Goal: Information Seeking & Learning: Learn about a topic

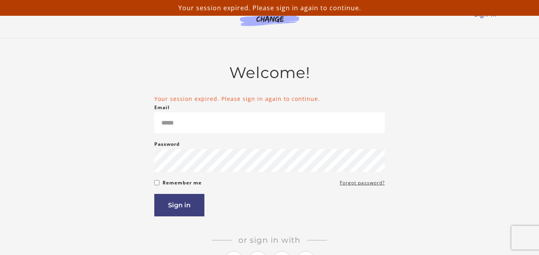
click at [252, 109] on div "Email Please enter a valid email address" at bounding box center [269, 118] width 230 height 30
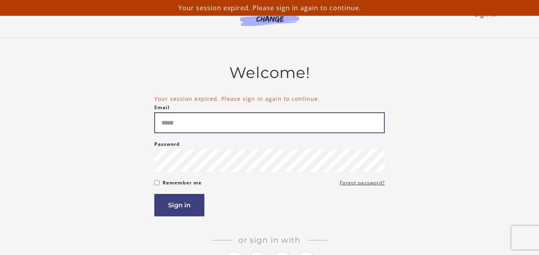
click at [253, 117] on input "Email" at bounding box center [269, 122] width 230 height 21
type input "**********"
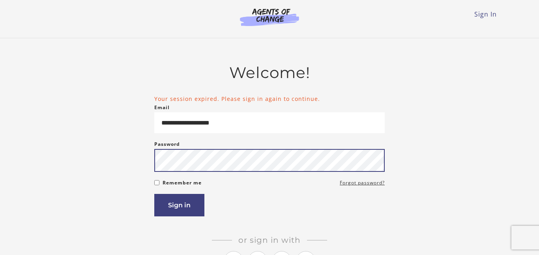
click at [154, 194] on button "Sign in" at bounding box center [179, 205] width 50 height 22
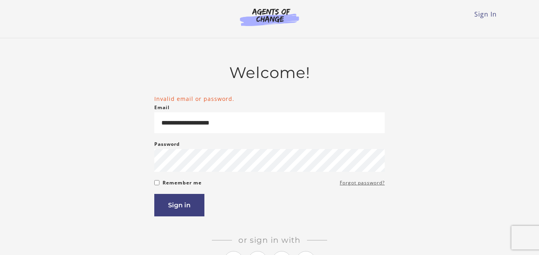
click at [344, 187] on link "Forgot password?" at bounding box center [362, 182] width 45 height 9
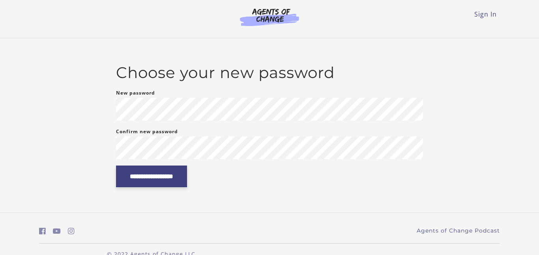
click at [148, 182] on input "**********" at bounding box center [151, 177] width 71 height 22
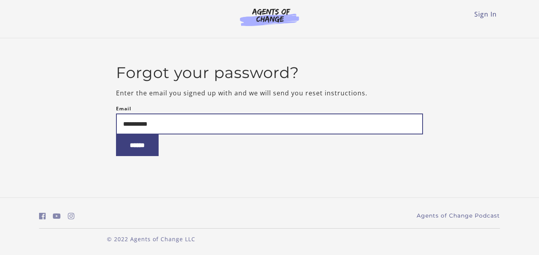
click at [116, 134] on input "******" at bounding box center [137, 145] width 43 height 22
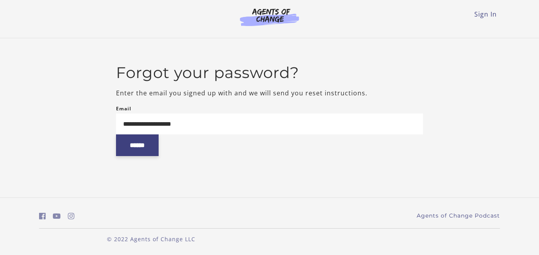
type input "**********"
click at [123, 153] on input "******" at bounding box center [137, 145] width 43 height 22
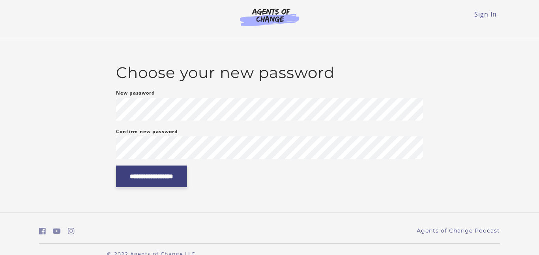
click at [133, 175] on input "**********" at bounding box center [151, 177] width 71 height 22
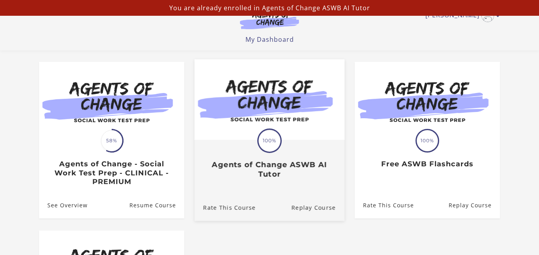
scroll to position [59, 0]
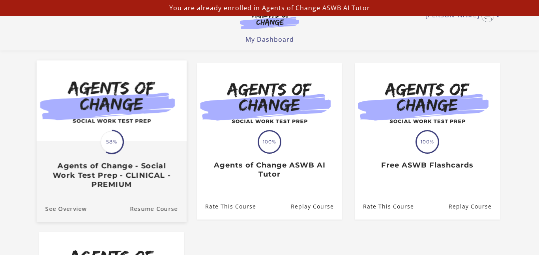
click at [142, 151] on div "Translation missing: en.liquid.partials.dashboard_course_card.progress_descript…" at bounding box center [112, 165] width 150 height 47
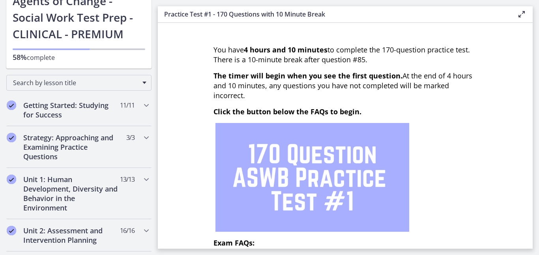
scroll to position [59, 0]
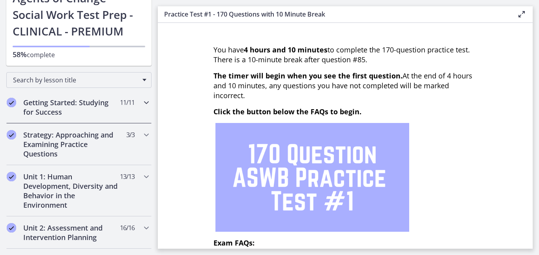
click at [123, 120] on div "Getting Started: Studying for Success 11 / 11 Completed" at bounding box center [78, 107] width 145 height 32
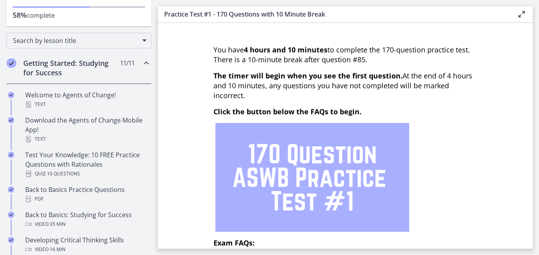
scroll to position [99, 0]
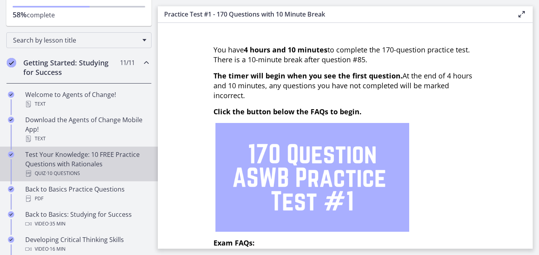
click at [54, 170] on span "· 10 Questions" at bounding box center [63, 173] width 34 height 9
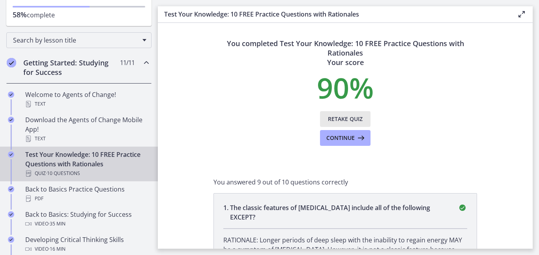
click at [340, 119] on span "Retake Quiz" at bounding box center [345, 118] width 35 height 9
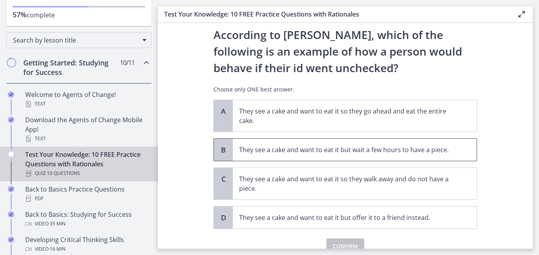
scroll to position [21, 0]
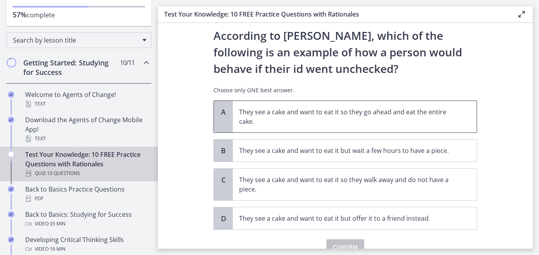
click at [290, 126] on span "They see a cake and want to eat it so they go ahead and eat the entire cake." at bounding box center [355, 117] width 244 height 32
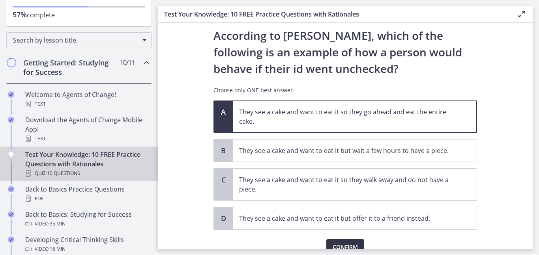
click at [349, 243] on span "Confirm" at bounding box center [344, 247] width 25 height 9
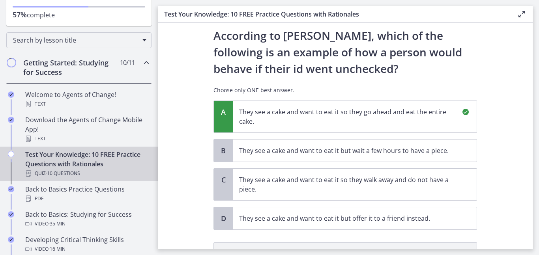
scroll to position [142, 0]
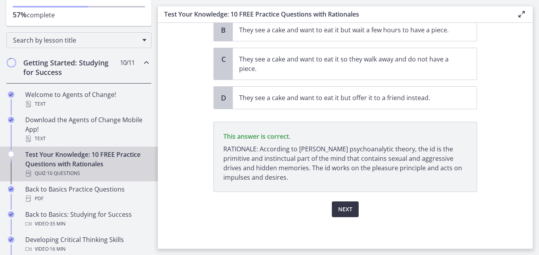
click at [342, 207] on span "Next" at bounding box center [345, 209] width 14 height 9
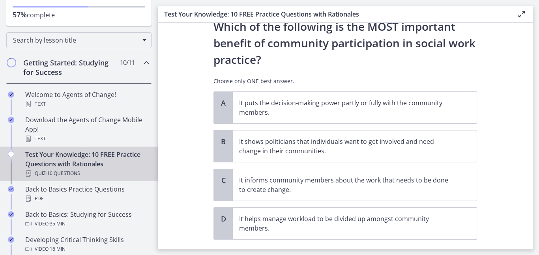
scroll to position [24, 0]
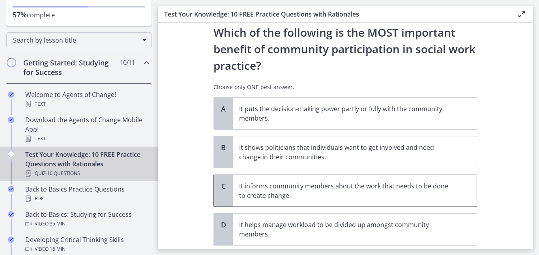
click at [286, 197] on p "It informs community members about the work that needs to be done to create cha…" at bounding box center [346, 190] width 215 height 19
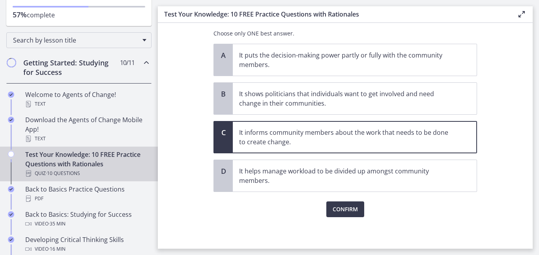
scroll to position [75, 0]
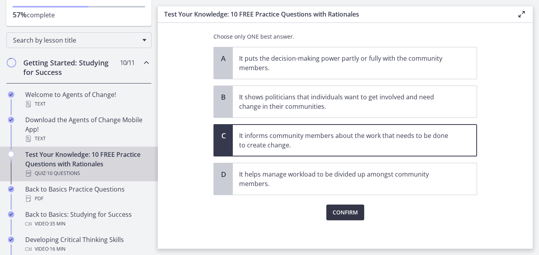
click at [360, 214] on button "Confirm" at bounding box center [345, 213] width 38 height 16
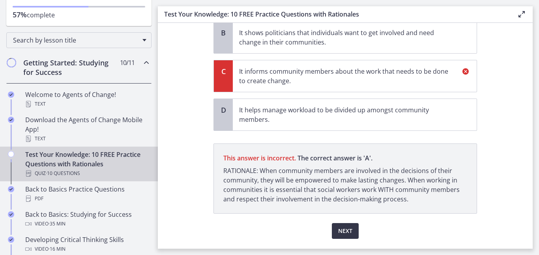
scroll to position [138, 0]
click at [346, 228] on span "Next" at bounding box center [345, 231] width 14 height 9
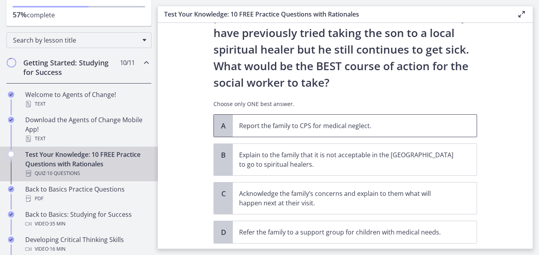
scroll to position [148, 0]
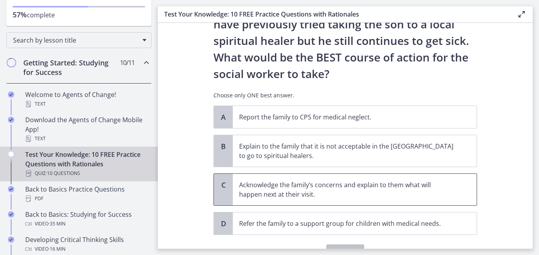
click at [322, 183] on p "Acknowledge the family’s concerns and explain to them what will happen next at …" at bounding box center [346, 189] width 215 height 19
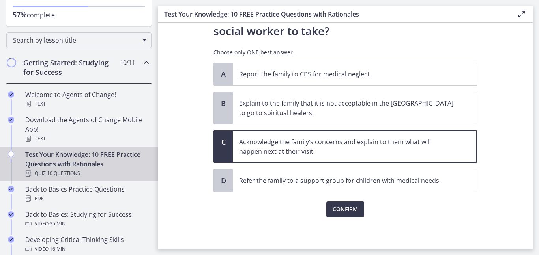
scroll to position [191, 0]
click at [339, 212] on span "Confirm" at bounding box center [344, 209] width 25 height 9
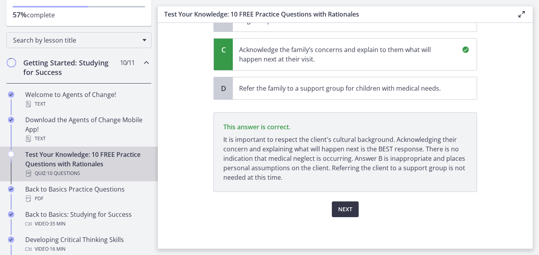
scroll to position [284, 0]
click at [339, 213] on span "Next" at bounding box center [345, 209] width 14 height 9
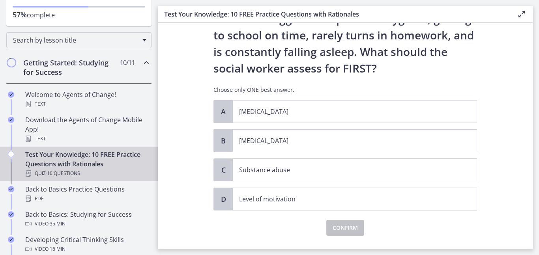
scroll to position [71, 0]
click at [366, 142] on p "[MEDICAL_DATA]" at bounding box center [346, 140] width 215 height 9
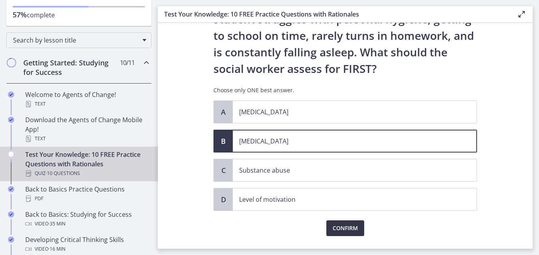
click at [359, 230] on button "Confirm" at bounding box center [345, 228] width 38 height 16
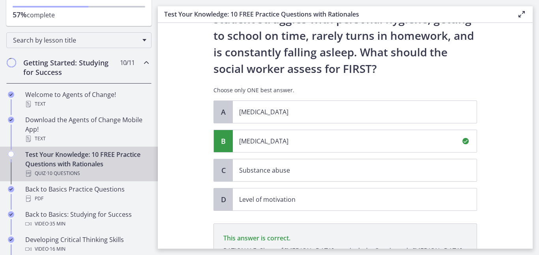
scroll to position [182, 0]
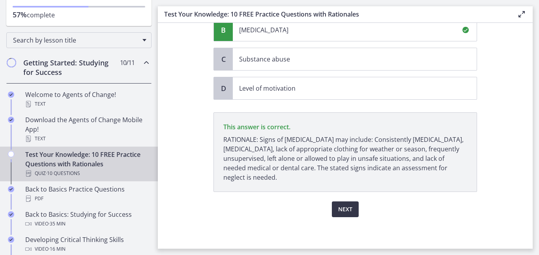
click at [341, 212] on span "Next" at bounding box center [345, 209] width 14 height 9
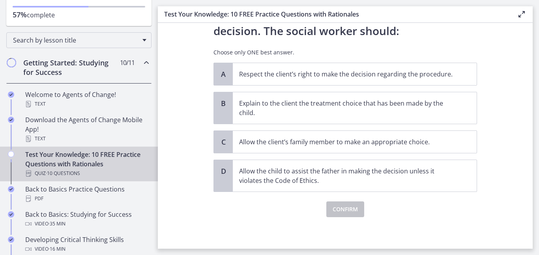
scroll to position [0, 0]
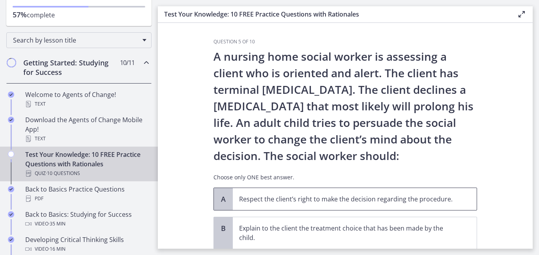
click at [342, 210] on span "Respect the client’s right to make the decision regarding the procedure." at bounding box center [355, 199] width 244 height 22
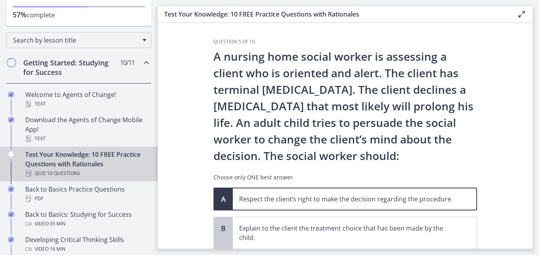
click at [342, 210] on span "Respect the client’s right to make the decision regarding the procedure." at bounding box center [355, 199] width 244 height 22
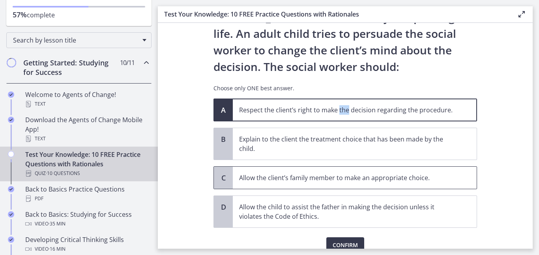
scroll to position [87, 0]
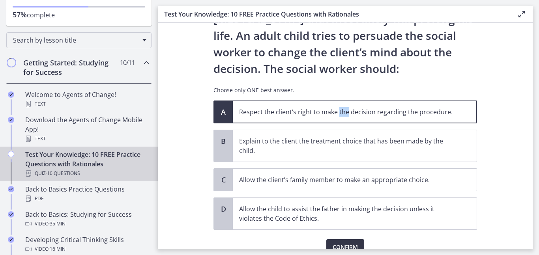
click at [346, 244] on span "Confirm" at bounding box center [344, 247] width 25 height 9
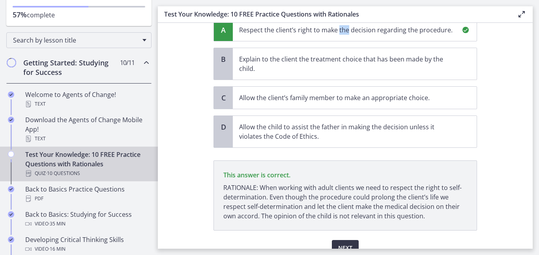
scroll to position [208, 0]
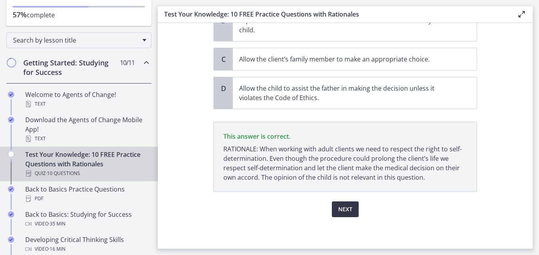
click at [346, 214] on span "Next" at bounding box center [345, 209] width 14 height 9
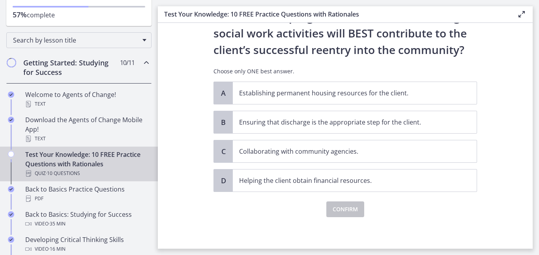
scroll to position [0, 0]
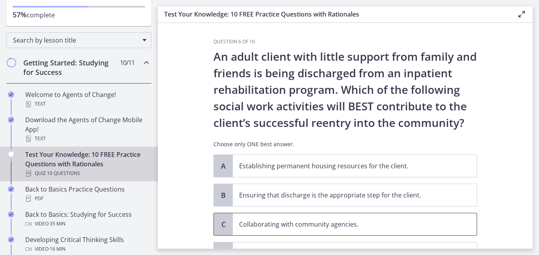
click at [347, 217] on span "Collaborating with community agencies." at bounding box center [355, 224] width 244 height 22
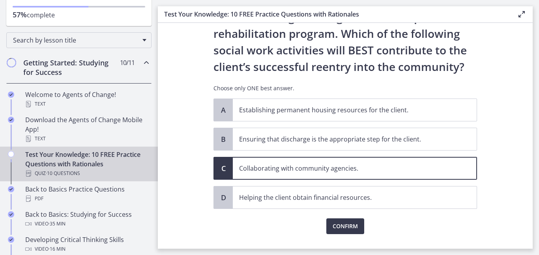
scroll to position [53, 0]
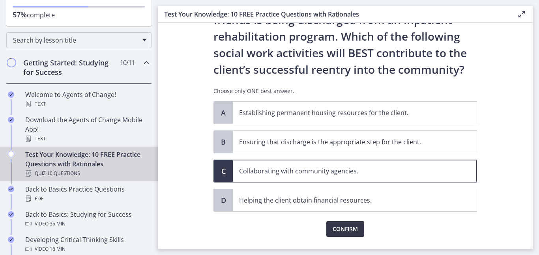
click at [341, 234] on button "Confirm" at bounding box center [345, 229] width 38 height 16
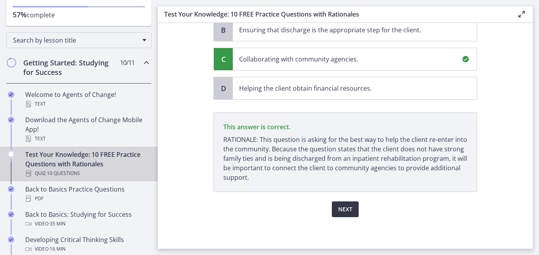
scroll to position [165, 0]
click at [344, 215] on button "Next" at bounding box center [345, 210] width 27 height 16
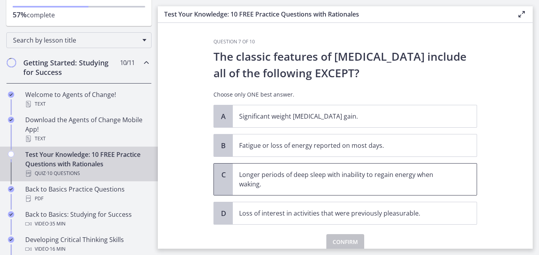
click at [313, 178] on p "Longer periods of deep sleep with inability to regain energy when waking." at bounding box center [346, 179] width 215 height 19
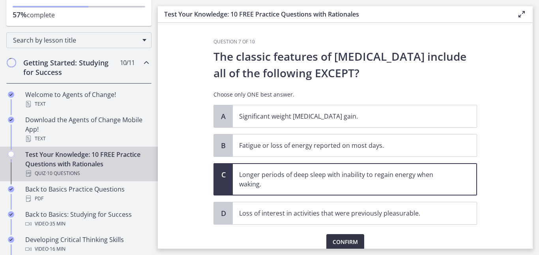
click at [345, 239] on span "Confirm" at bounding box center [344, 241] width 25 height 9
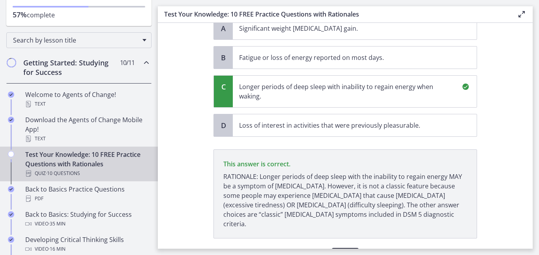
scroll to position [125, 0]
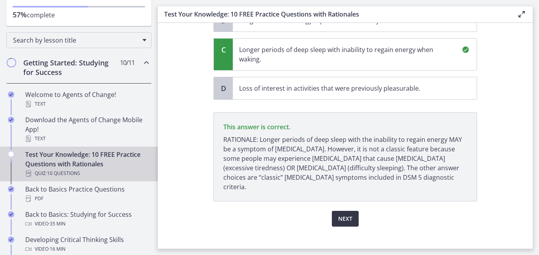
click at [348, 211] on button "Next" at bounding box center [345, 219] width 27 height 16
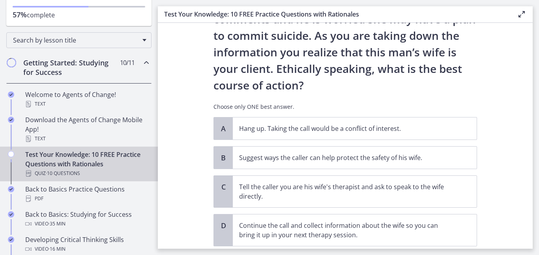
scroll to position [88, 0]
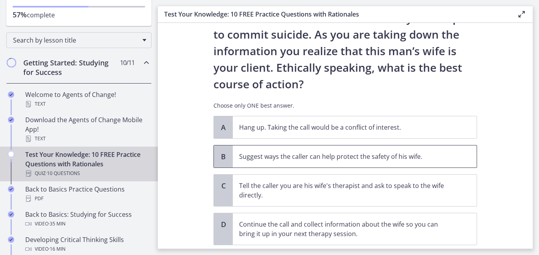
click at [312, 161] on span "Suggest ways the caller can help protect the safety of his wife." at bounding box center [355, 157] width 244 height 22
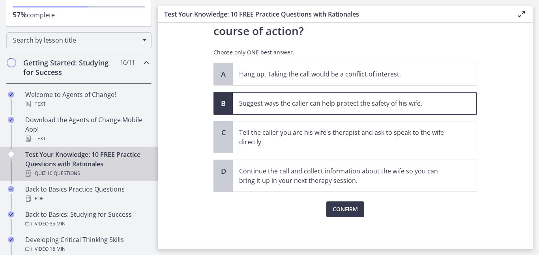
scroll to position [140, 0]
click at [346, 108] on div "Question 8 of 10 You are volunteering to work on a crisis hotline. You receive …" at bounding box center [345, 3] width 276 height 210
click at [339, 214] on span "Confirm" at bounding box center [344, 210] width 25 height 9
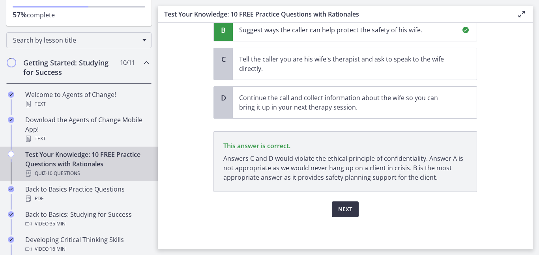
scroll to position [215, 0]
click at [339, 215] on button "Next" at bounding box center [345, 210] width 27 height 16
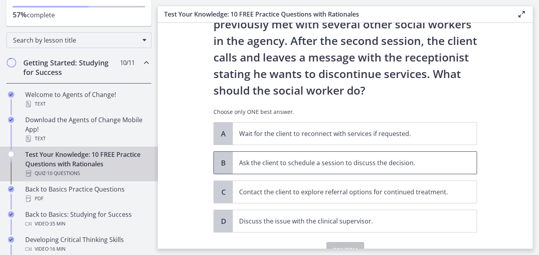
scroll to position [64, 0]
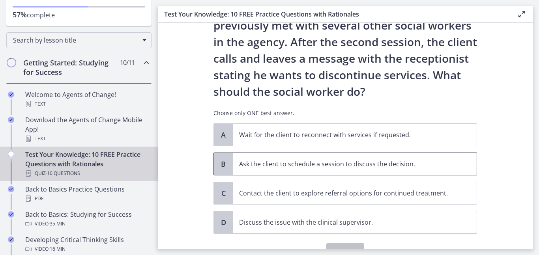
click at [299, 173] on span "Ask the client to schedule a session to discuss the decision." at bounding box center [355, 164] width 244 height 22
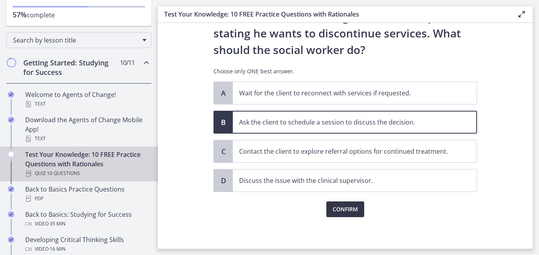
click at [333, 205] on span "Confirm" at bounding box center [344, 209] width 25 height 9
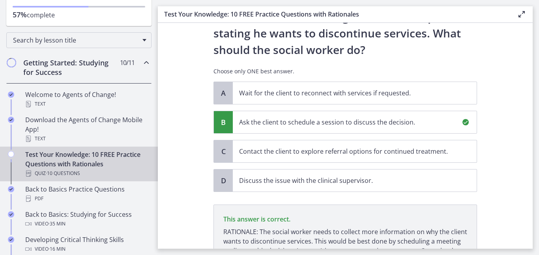
scroll to position [198, 0]
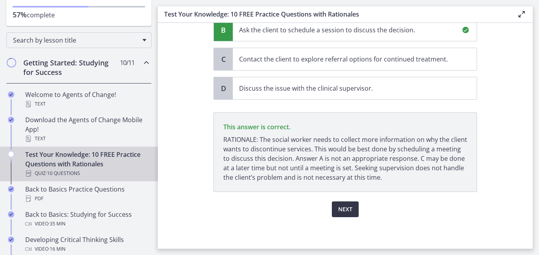
click at [351, 213] on span "Next" at bounding box center [345, 209] width 14 height 9
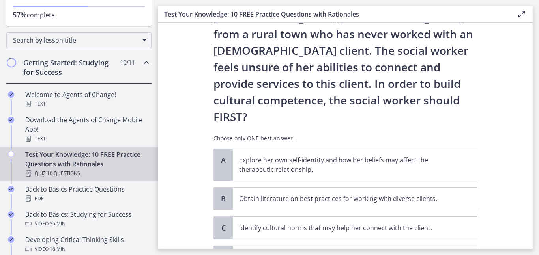
scroll to position [105, 0]
click at [381, 156] on p "Explore her own self-identity and how her beliefs may affect the therapeutic re…" at bounding box center [346, 165] width 215 height 19
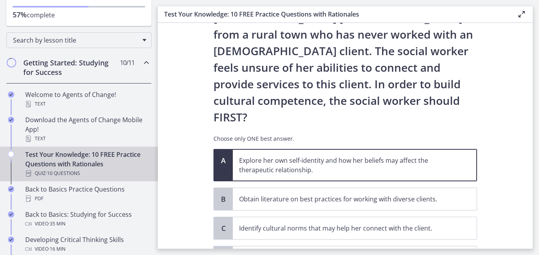
scroll to position [149, 0]
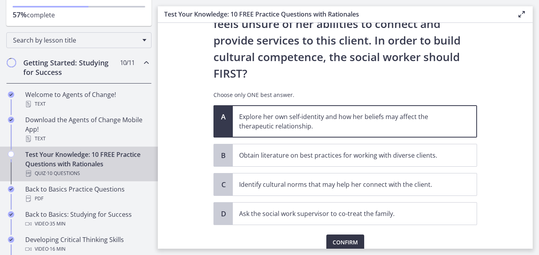
click at [351, 238] on span "Confirm" at bounding box center [344, 242] width 25 height 9
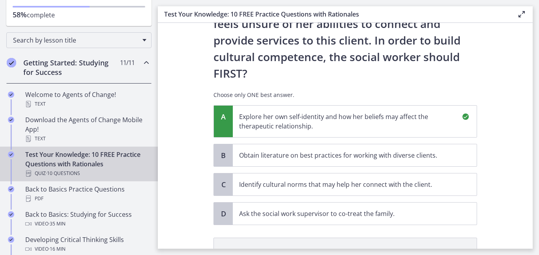
scroll to position [241, 0]
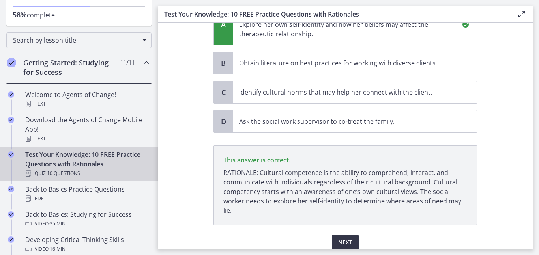
click at [335, 235] on button "Next" at bounding box center [345, 243] width 27 height 16
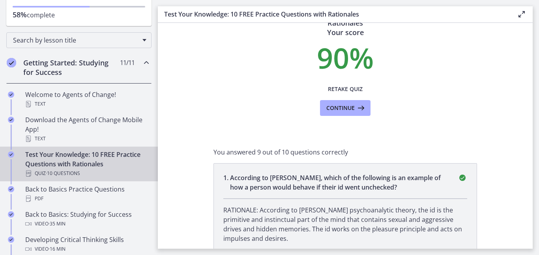
scroll to position [31, 0]
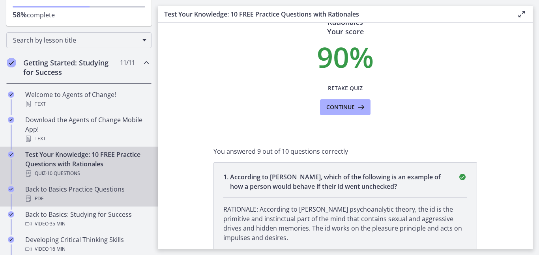
click at [63, 194] on div "Back to Basics Practice Questions PDF" at bounding box center [86, 194] width 123 height 19
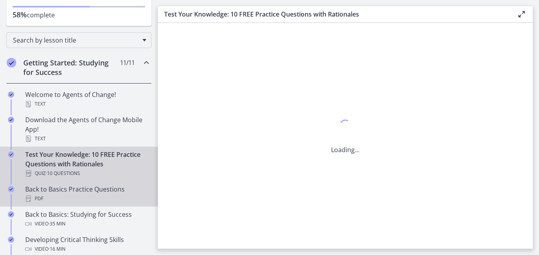
scroll to position [0, 0]
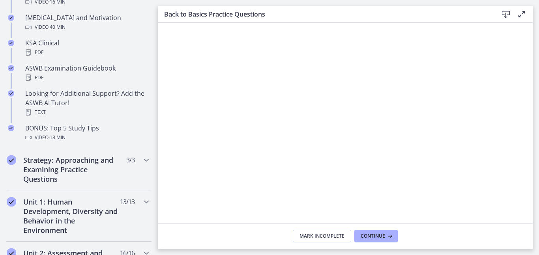
scroll to position [344, 0]
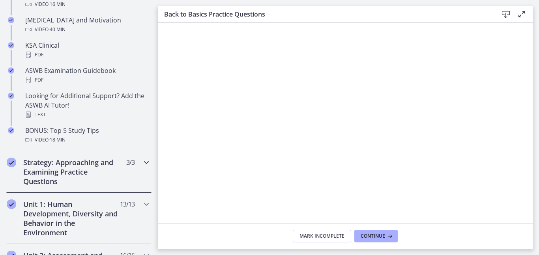
click at [93, 179] on h2 "Strategy: Approaching and Examining Practice Questions" at bounding box center [71, 172] width 96 height 28
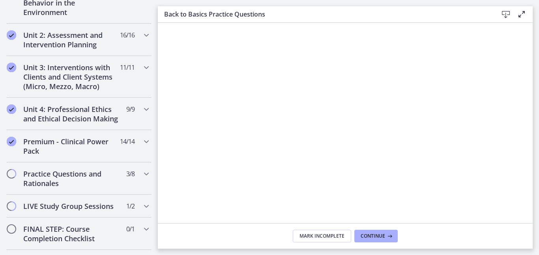
scroll to position [344, 0]
click at [92, 177] on h2 "Practice Questions and Rationales" at bounding box center [71, 178] width 96 height 19
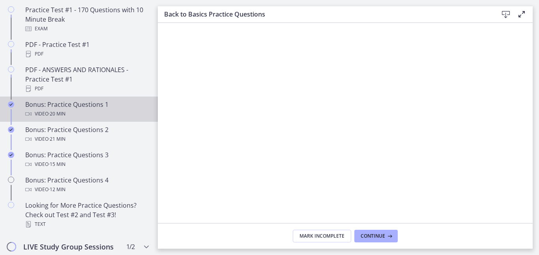
scroll to position [442, 0]
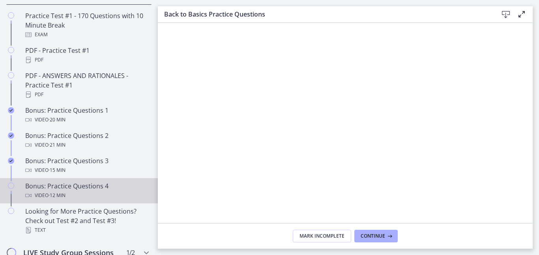
click at [83, 188] on div "Bonus: Practice Questions 4 Video · 12 min" at bounding box center [86, 190] width 123 height 19
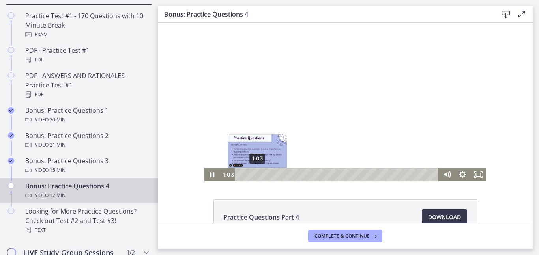
click at [257, 180] on div "1:03" at bounding box center [338, 174] width 194 height 13
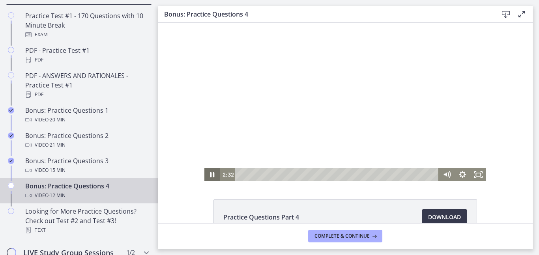
click at [210, 177] on icon "Pause" at bounding box center [212, 174] width 4 height 5
click at [212, 174] on icon "Play Video" at bounding box center [213, 175] width 4 height 6
click at [213, 173] on icon "Pause" at bounding box center [212, 175] width 5 height 6
click at [212, 175] on icon "Play Video" at bounding box center [213, 175] width 4 height 6
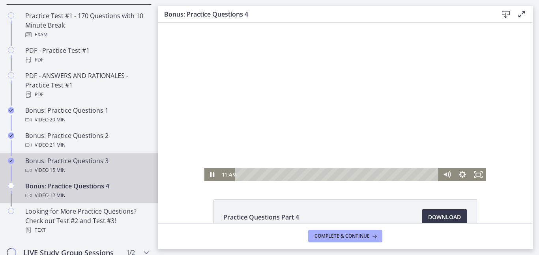
click at [60, 163] on div "Bonus: Practice Questions 3 Video · 15 min" at bounding box center [86, 165] width 123 height 19
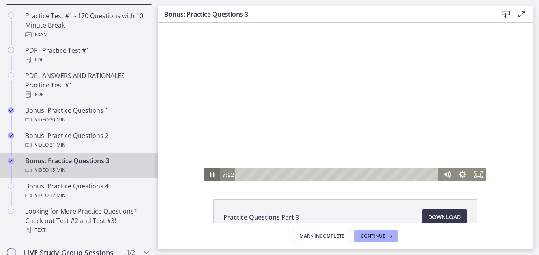
click at [214, 175] on icon "Pause" at bounding box center [212, 174] width 4 height 5
click at [213, 177] on icon "Play Video" at bounding box center [213, 174] width 16 height 13
click at [213, 177] on icon "Pause" at bounding box center [212, 175] width 5 height 6
click at [214, 178] on icon "Play Video" at bounding box center [213, 174] width 16 height 13
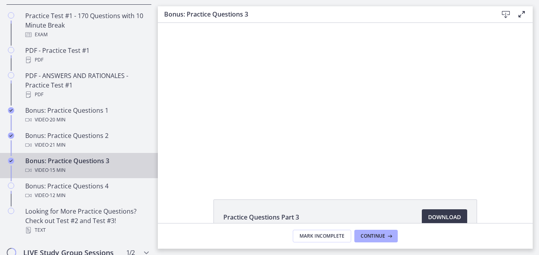
click at [496, 62] on div "Click for sound @keyframes VOLUME_SMALL_WAVE_FLASH { 0% { opacity: 0; } 33% { o…" at bounding box center [345, 102] width 375 height 159
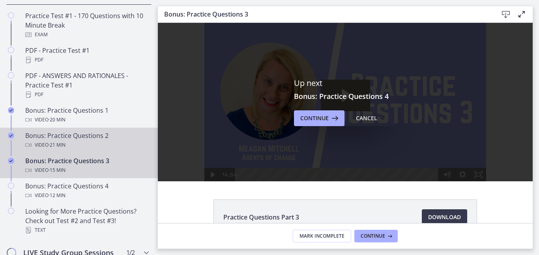
click at [55, 131] on div "Bonus: Practice Questions 2 Video · 21 min" at bounding box center [86, 140] width 123 height 19
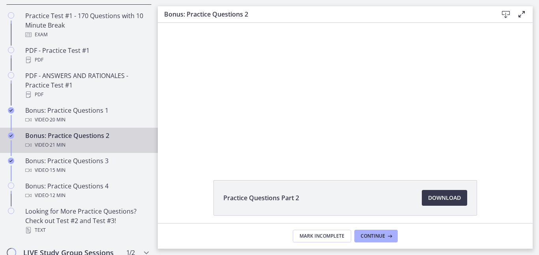
scroll to position [15, 0]
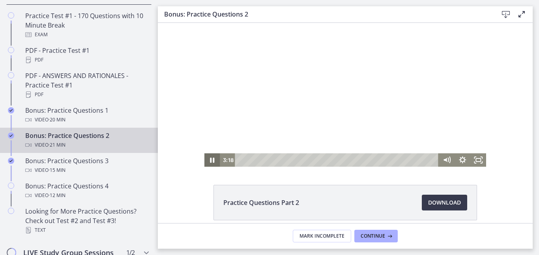
click at [211, 159] on icon "Pause" at bounding box center [212, 160] width 4 height 5
click at [211, 159] on icon "Play Video" at bounding box center [212, 160] width 5 height 7
click at [211, 164] on icon "Pause" at bounding box center [212, 160] width 19 height 16
click at [211, 164] on icon "Play Video" at bounding box center [213, 159] width 16 height 13
click at [204, 157] on div "Click for sound @keyframes VOLUME_SMALL_WAVE_FLASH { 0% { opacity: 0; } 33% { o…" at bounding box center [345, 87] width 375 height 159
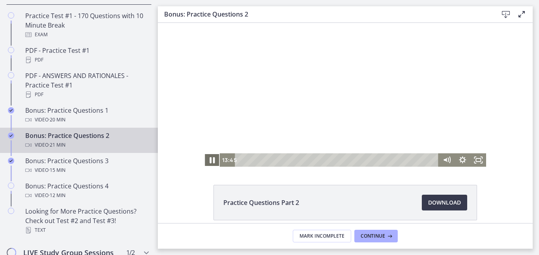
click at [213, 157] on icon "Pause" at bounding box center [212, 160] width 5 height 6
click at [210, 160] on icon "Play Video" at bounding box center [212, 160] width 19 height 16
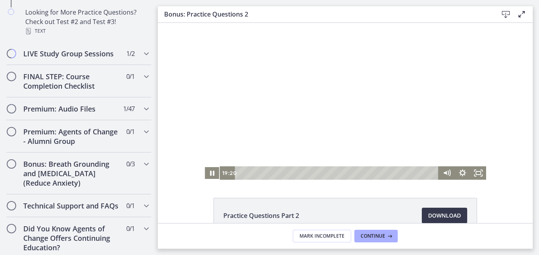
scroll to position [640, 0]
click at [75, 115] on div "Premium: Audio Files 1 / 47 Completed" at bounding box center [78, 110] width 145 height 23
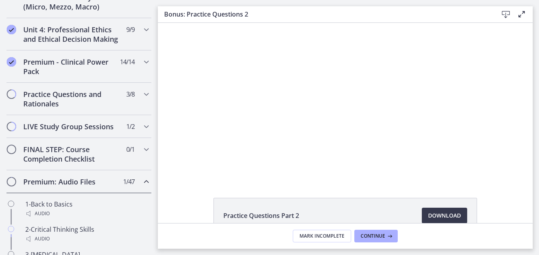
scroll to position [332, 0]
click at [71, 105] on h2 "Practice Questions and Rationales" at bounding box center [71, 98] width 96 height 19
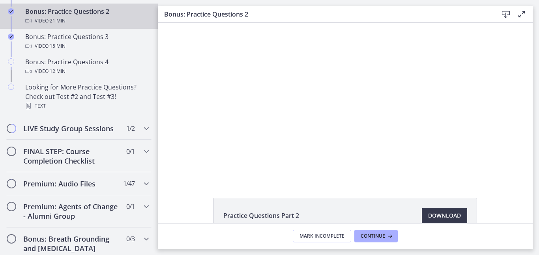
scroll to position [570, 0]
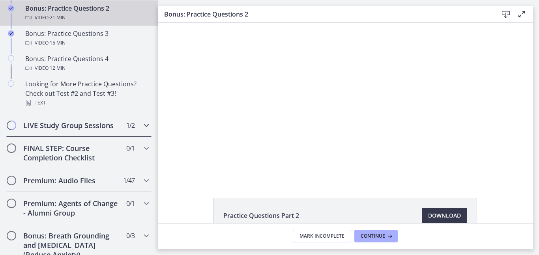
click at [69, 120] on div "LIVE Study Group Sessions 1 / 2 Completed" at bounding box center [78, 125] width 145 height 23
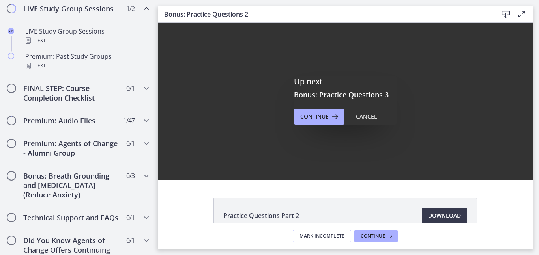
scroll to position [0, 0]
